Goal: Go to known website: Access a specific website the user already knows

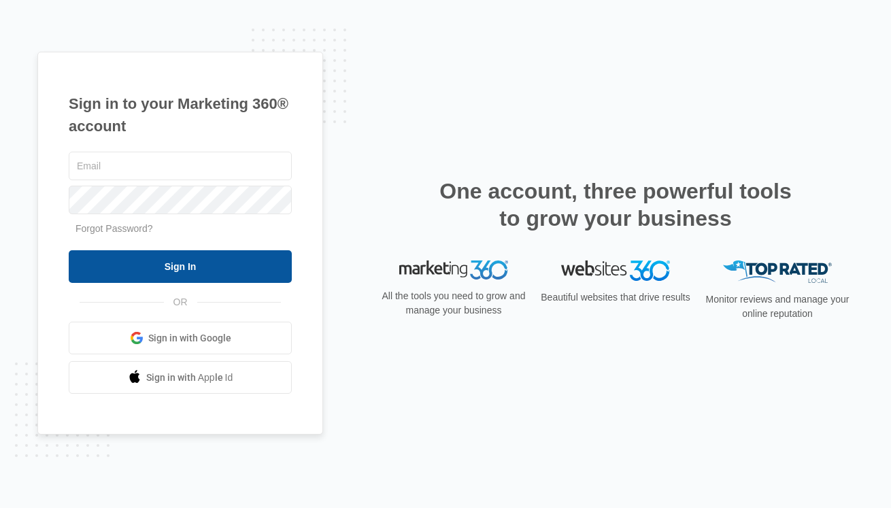
type input "[PERSON_NAME][EMAIL_ADDRESS][PERSON_NAME][DOMAIN_NAME]"
click at [243, 260] on input "Sign In" at bounding box center [180, 266] width 223 height 33
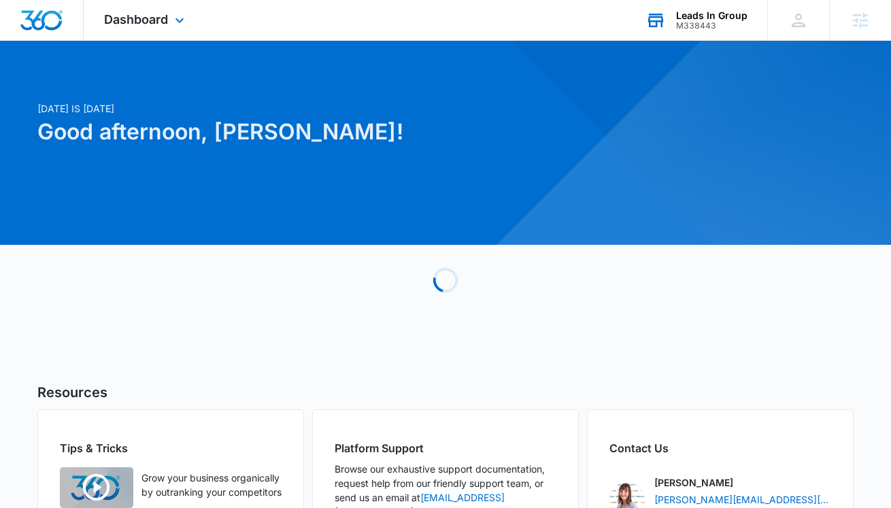
click at [734, 10] on div "Leads In Group" at bounding box center [711, 15] width 71 height 11
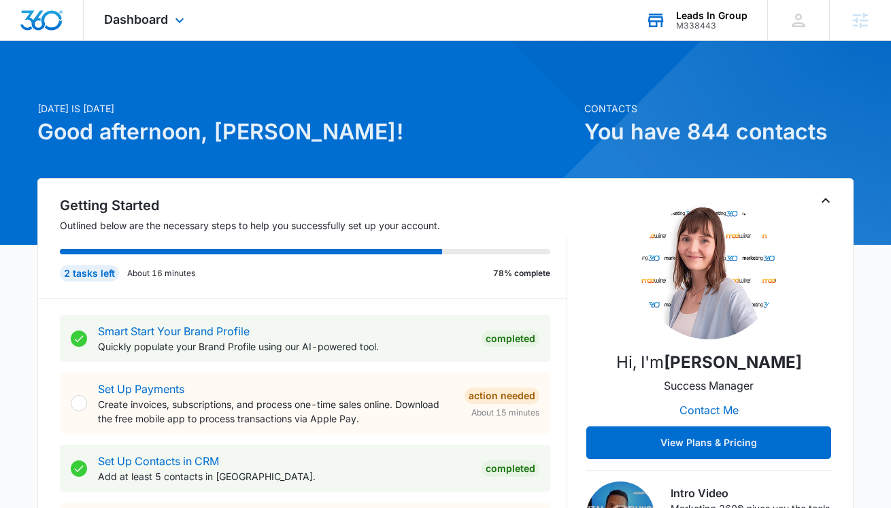
click at [694, 21] on div "M338443" at bounding box center [711, 26] width 71 height 10
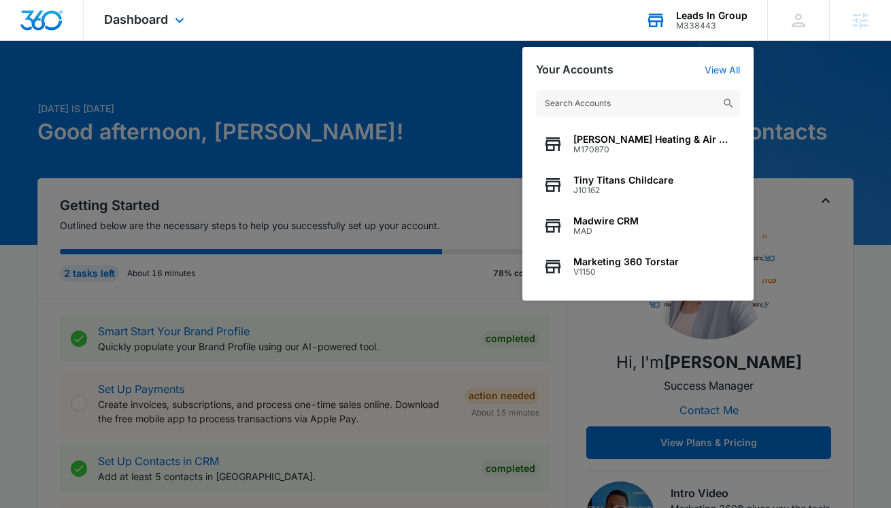
click at [643, 99] on input "text" at bounding box center [638, 103] width 204 height 27
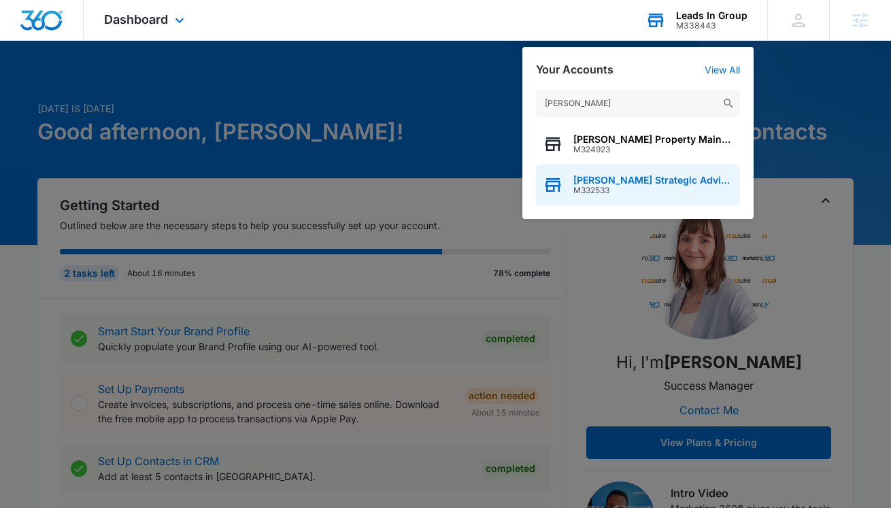
type input "palmer's"
click at [622, 182] on span "Palmer's Strategic Advisors" at bounding box center [653, 180] width 160 height 11
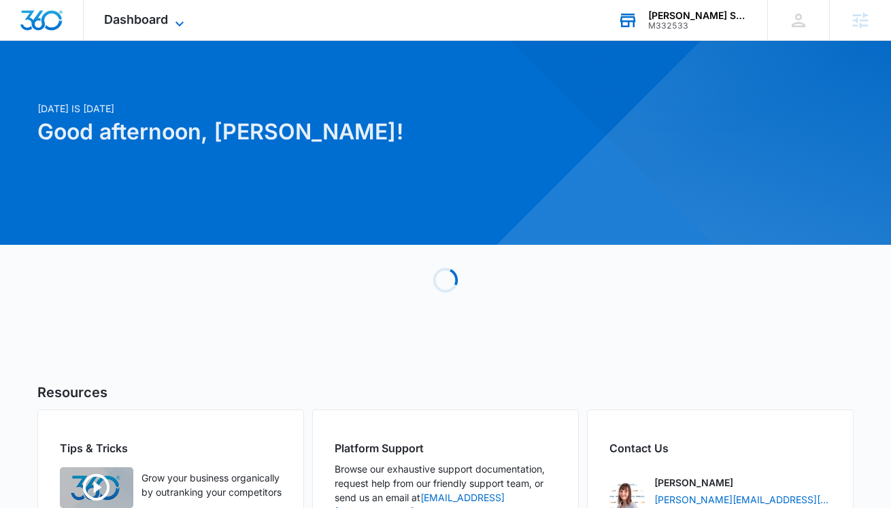
click at [173, 21] on icon at bounding box center [179, 24] width 16 height 16
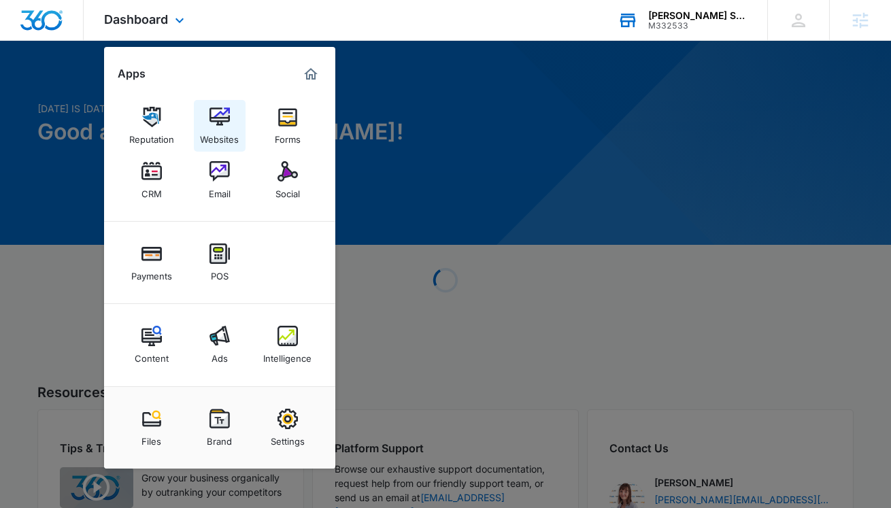
click at [218, 124] on img at bounding box center [219, 117] width 20 height 20
